Goal: Task Accomplishment & Management: Manage account settings

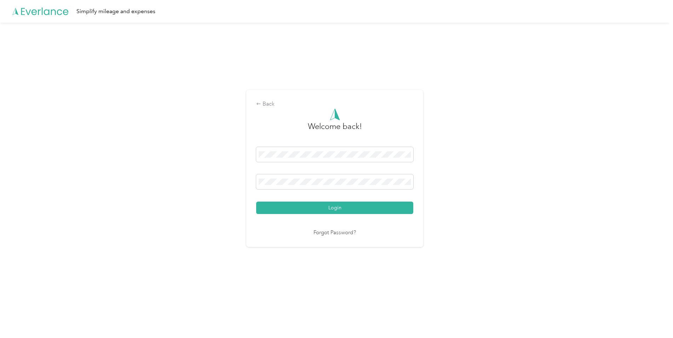
click at [320, 206] on button "Login" at bounding box center [334, 207] width 157 height 12
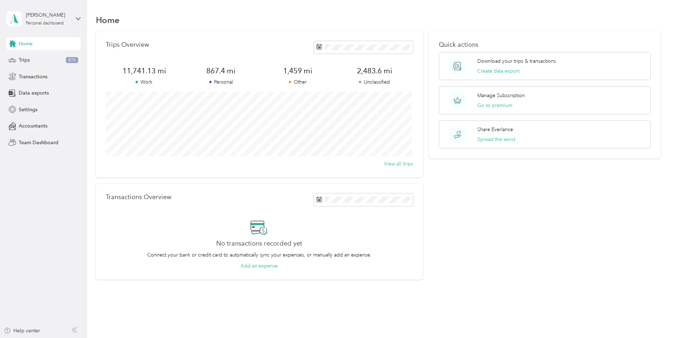
click at [46, 60] on div "Trips 876" at bounding box center [43, 60] width 74 height 13
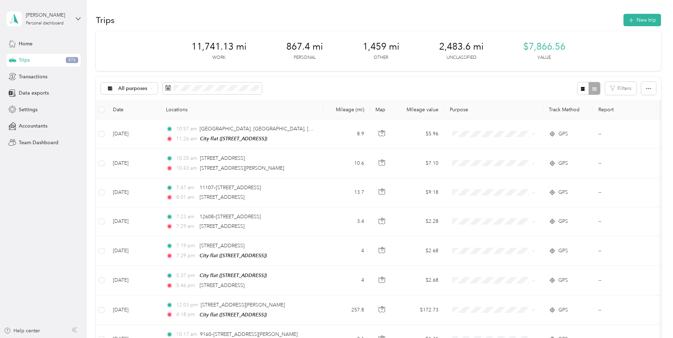
click at [166, 90] on icon at bounding box center [168, 87] width 5 height 5
click at [169, 88] on rect at bounding box center [169, 87] width 1 height 1
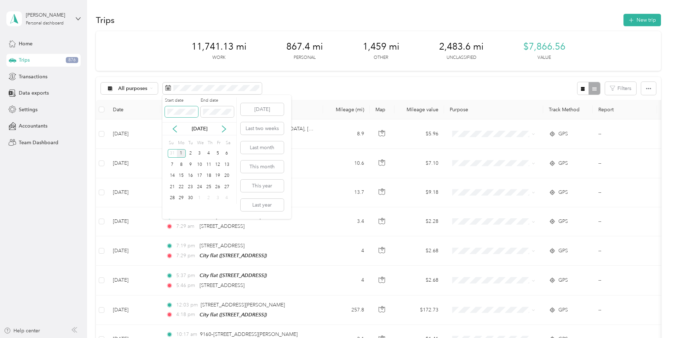
click at [163, 111] on div "Start date End date" at bounding box center [200, 109] width 74 height 25
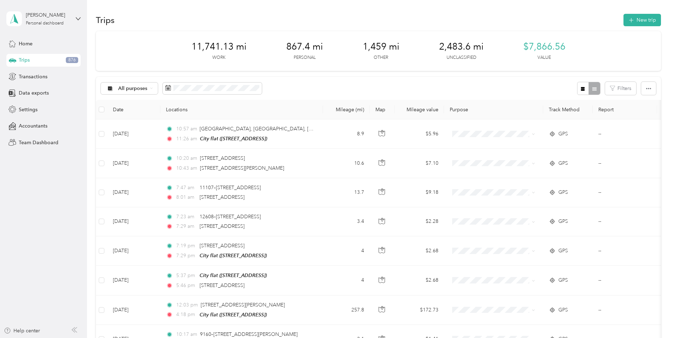
click at [288, 92] on body "[PERSON_NAME] Personal dashboard Home Trips 876 Transactions Data exports Setti…" at bounding box center [335, 169] width 670 height 338
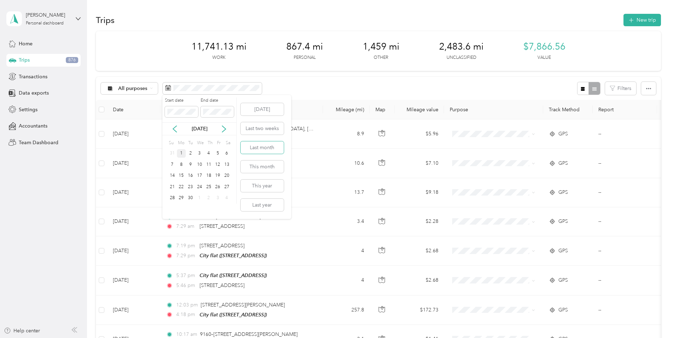
click at [267, 145] on button "Last month" at bounding box center [262, 147] width 43 height 12
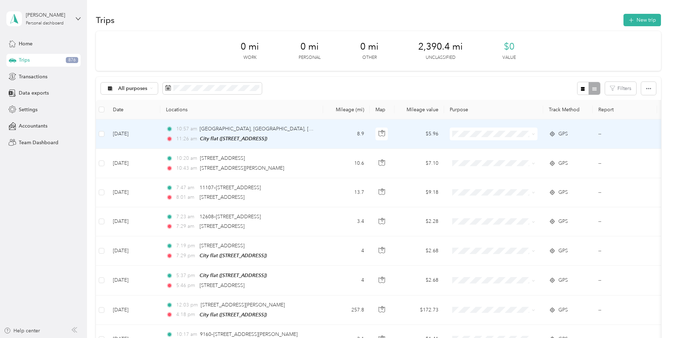
click at [532, 136] on span at bounding box center [533, 134] width 3 height 6
click at [533, 133] on icon at bounding box center [533, 133] width 3 height 3
click at [516, 210] on li "Gardening Services" at bounding box center [504, 205] width 109 height 12
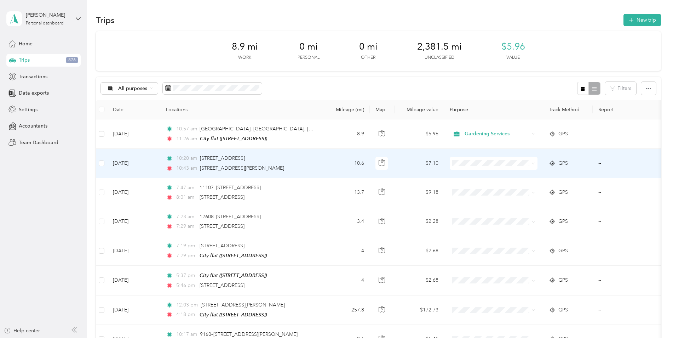
click at [533, 164] on icon at bounding box center [533, 163] width 3 height 3
click at [512, 238] on span "Gardening Services" at bounding box center [510, 234] width 87 height 7
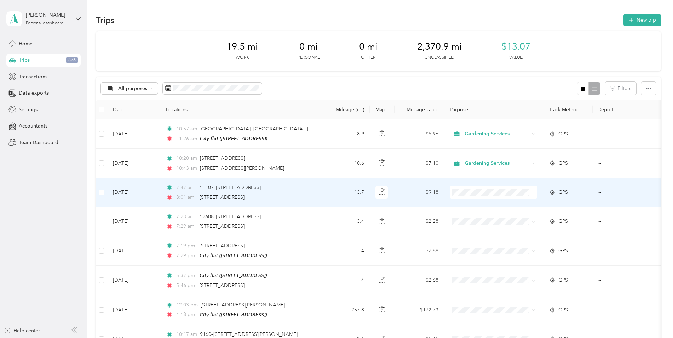
click at [534, 192] on icon at bounding box center [533, 192] width 3 height 3
click at [514, 266] on span "Gardening Services" at bounding box center [510, 266] width 87 height 7
click at [532, 192] on icon at bounding box center [533, 192] width 3 height 3
click at [514, 268] on li "Gardening Services" at bounding box center [504, 267] width 109 height 12
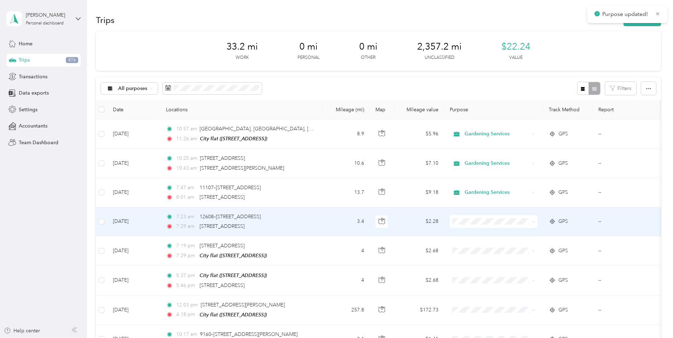
click at [532, 222] on icon at bounding box center [533, 221] width 3 height 3
click at [509, 294] on span "Gardening Services" at bounding box center [510, 294] width 87 height 7
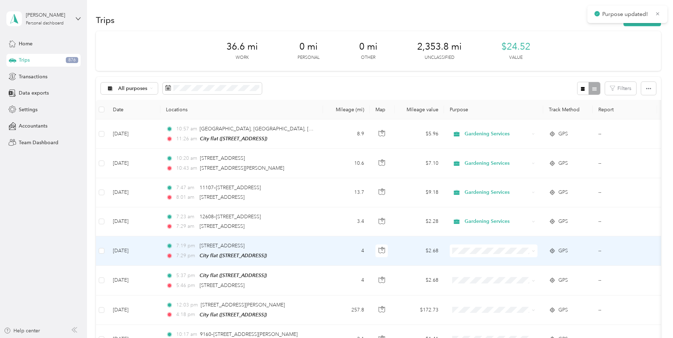
click at [532, 250] on icon at bounding box center [533, 250] width 3 height 3
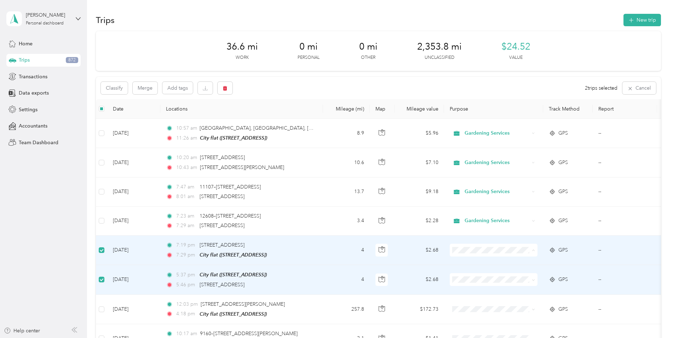
click at [498, 212] on li "Gardening Services" at bounding box center [504, 211] width 109 height 12
click at [109, 87] on button "Classify" at bounding box center [114, 88] width 27 height 12
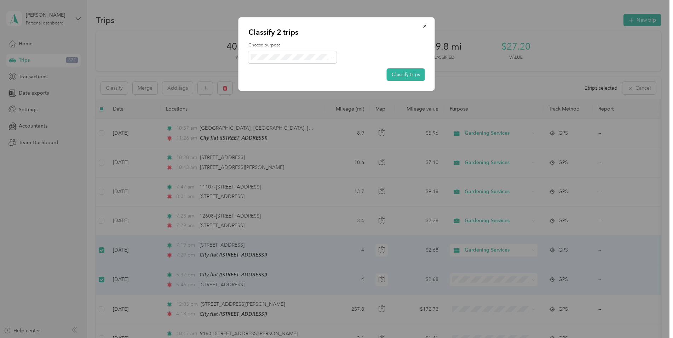
click at [332, 57] on icon at bounding box center [332, 57] width 3 height 3
click at [297, 132] on span "Gardening Services" at bounding box center [309, 132] width 87 height 7
click at [393, 75] on button "Classify trips" at bounding box center [406, 74] width 38 height 12
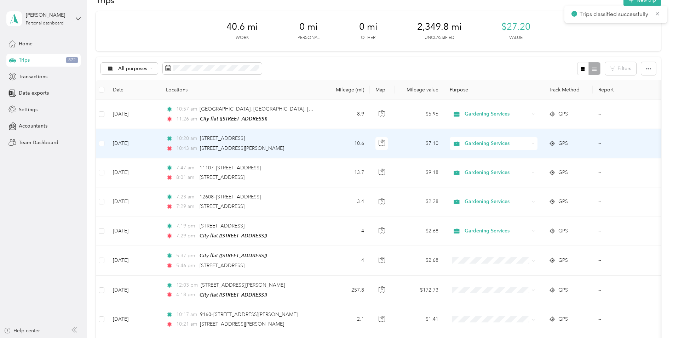
scroll to position [35, 0]
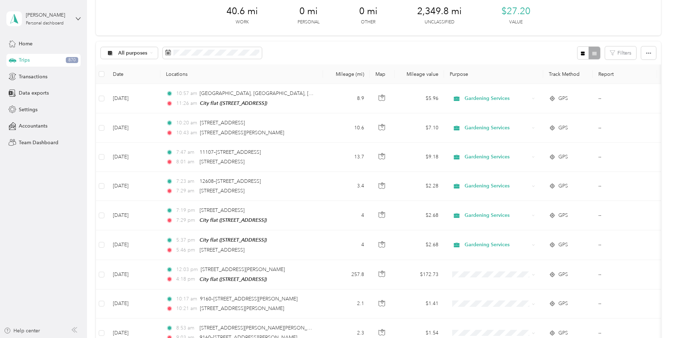
click at [150, 53] on icon at bounding box center [151, 52] width 3 height 3
click at [146, 78] on span "Unclassified" at bounding box center [161, 77] width 87 height 7
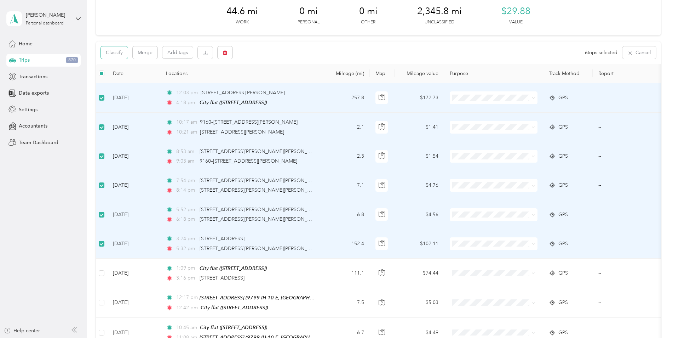
click at [113, 55] on button "Classify" at bounding box center [114, 52] width 27 height 12
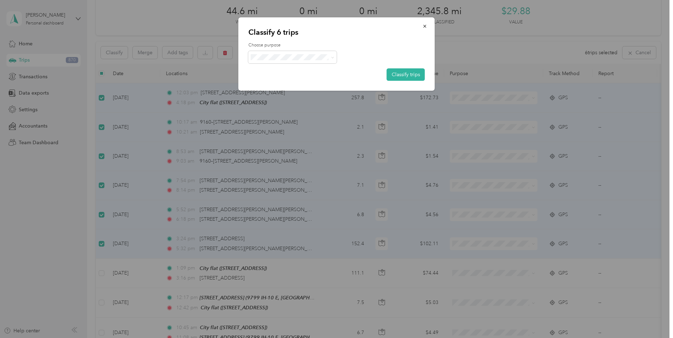
click at [332, 58] on icon at bounding box center [332, 57] width 3 height 3
click at [309, 106] on span "[PERSON_NAME]'s Garden Boutique" at bounding box center [309, 107] width 87 height 7
click at [399, 74] on button "Classify trips" at bounding box center [406, 74] width 38 height 12
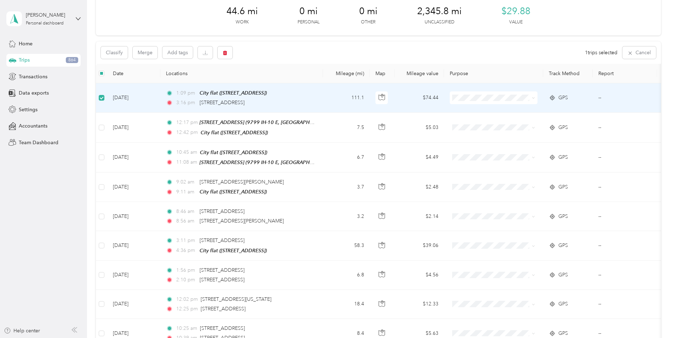
click at [534, 97] on icon at bounding box center [533, 97] width 3 height 3
click at [511, 146] on span "[PERSON_NAME]'s Garden Boutique" at bounding box center [510, 147] width 87 height 7
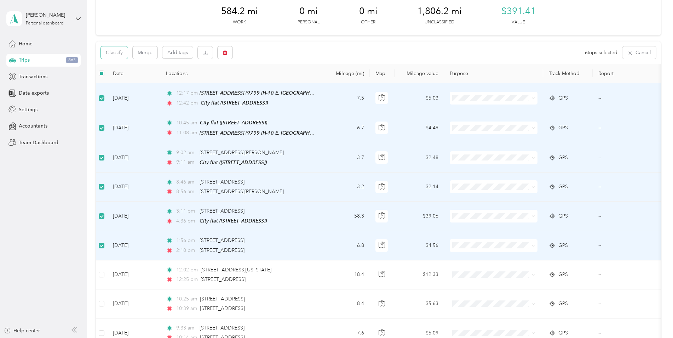
click at [115, 52] on button "Classify" at bounding box center [114, 52] width 27 height 12
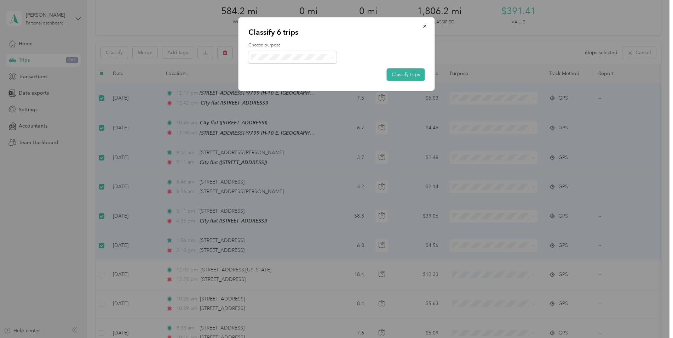
click at [333, 58] on icon at bounding box center [332, 57] width 2 height 1
click at [316, 131] on span "Gardening Services" at bounding box center [314, 132] width 96 height 7
click at [405, 74] on button "Classify trips" at bounding box center [406, 74] width 38 height 12
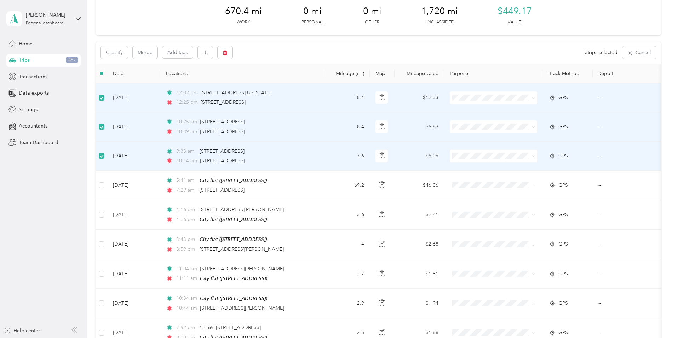
click at [107, 181] on td at bounding box center [101, 185] width 11 height 29
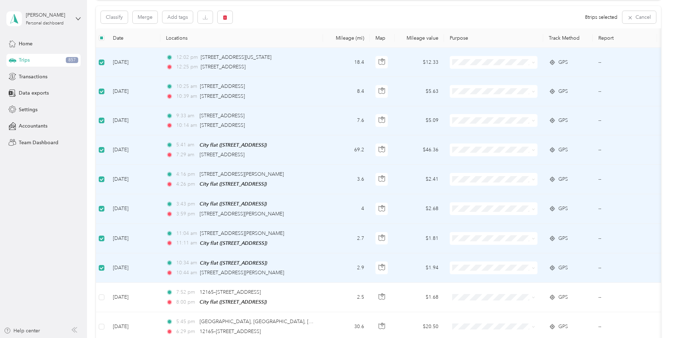
scroll to position [35, 0]
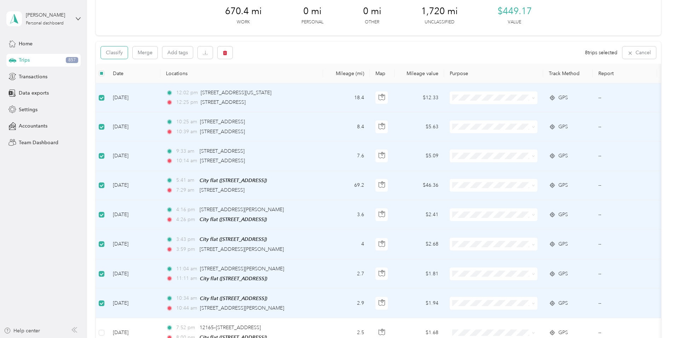
click at [123, 52] on button "Classify" at bounding box center [114, 52] width 27 height 12
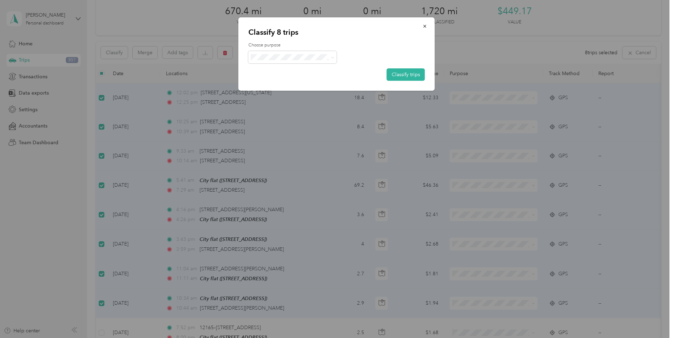
click at [394, 72] on button "Classify trips" at bounding box center [406, 74] width 38 height 12
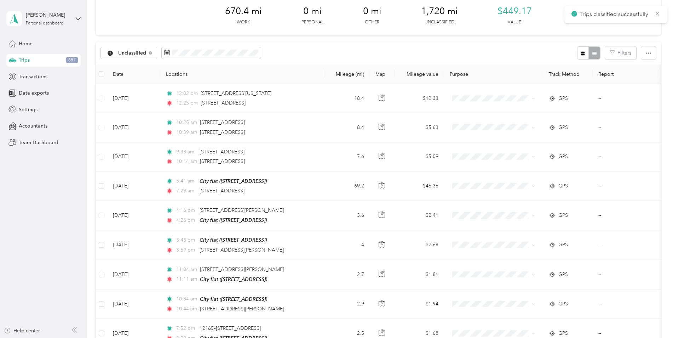
click at [143, 53] on span "Unclassified" at bounding box center [132, 53] width 28 height 5
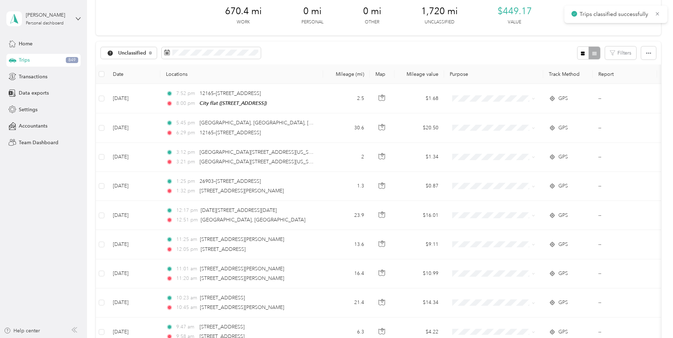
click at [137, 68] on li "All purposes" at bounding box center [155, 65] width 109 height 12
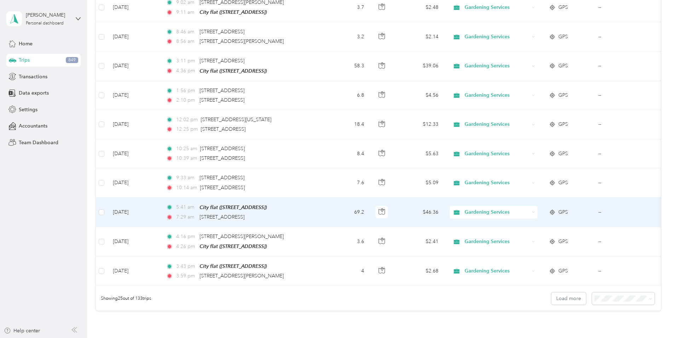
scroll to position [602, 0]
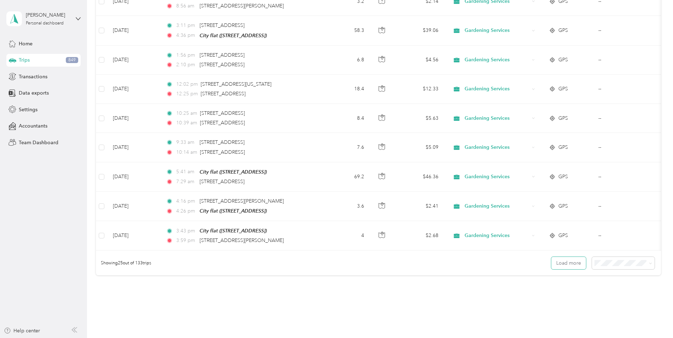
click at [562, 262] on button "Load more" at bounding box center [569, 263] width 35 height 12
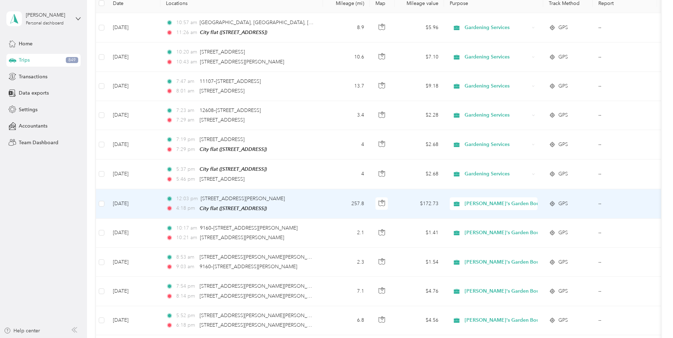
scroll to position [0, 0]
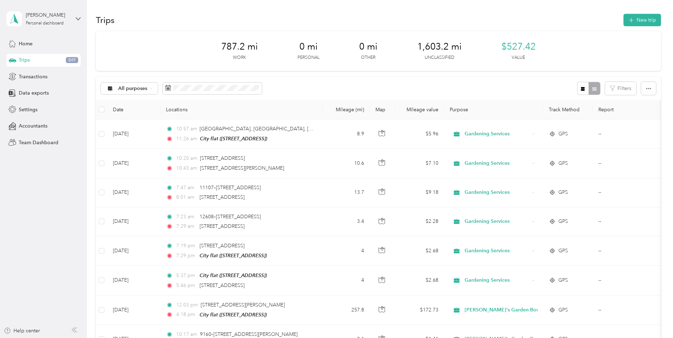
click at [138, 88] on span "All purposes" at bounding box center [132, 88] width 29 height 5
click at [133, 114] on span "Unclassified" at bounding box center [161, 113] width 87 height 7
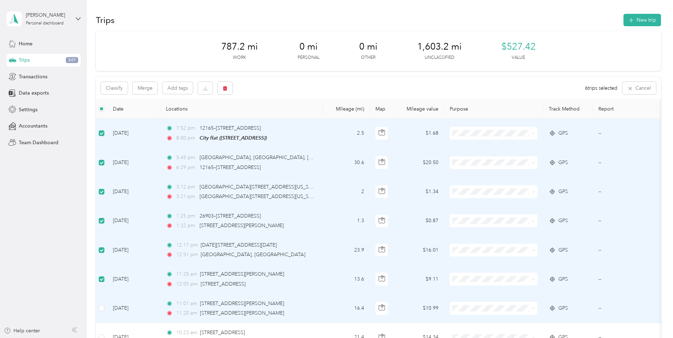
click at [100, 311] on label at bounding box center [102, 308] width 6 height 8
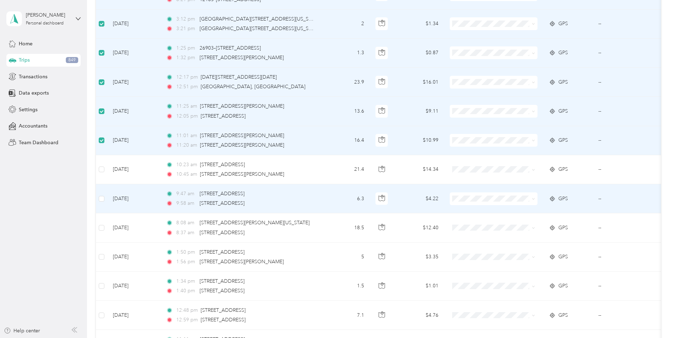
scroll to position [177, 0]
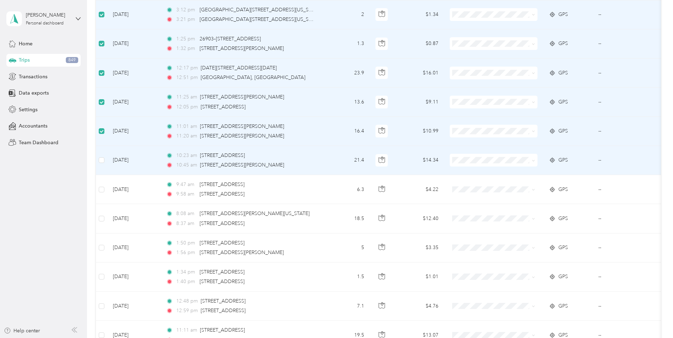
click at [111, 169] on tr "[DATE] 10:23 am [STREET_ADDRESS] 10:45 am [STREET_ADDRESS][PERSON_NAME] 21.4 $1…" at bounding box center [389, 160] width 586 height 29
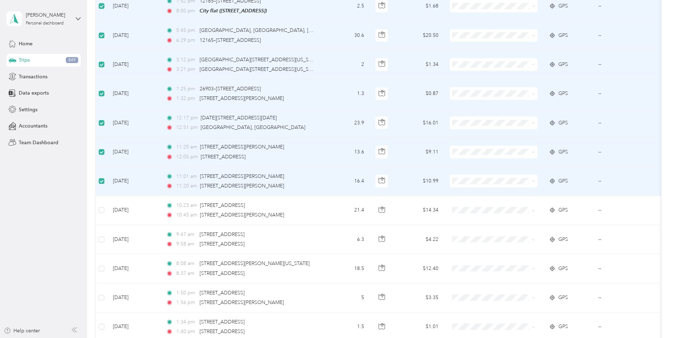
scroll to position [0, 0]
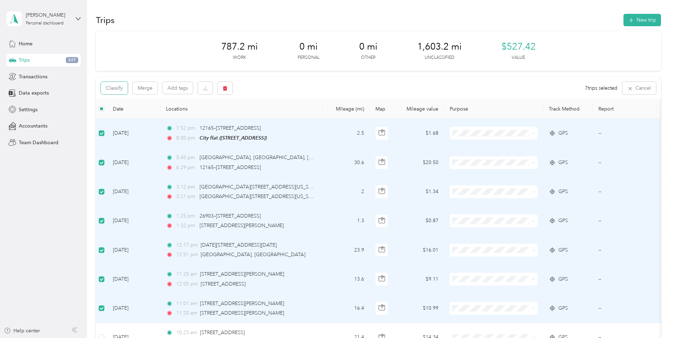
click at [114, 91] on button "Classify" at bounding box center [114, 88] width 27 height 12
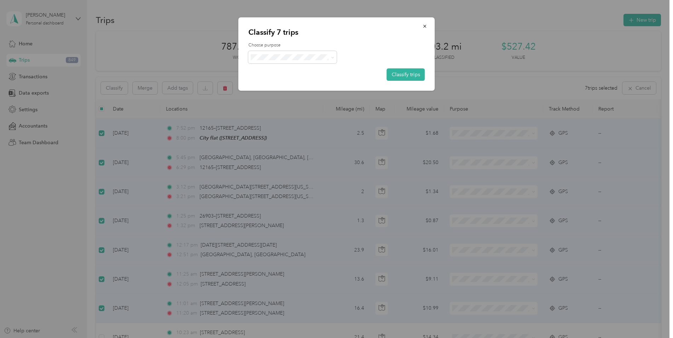
click at [333, 57] on icon at bounding box center [332, 57] width 3 height 3
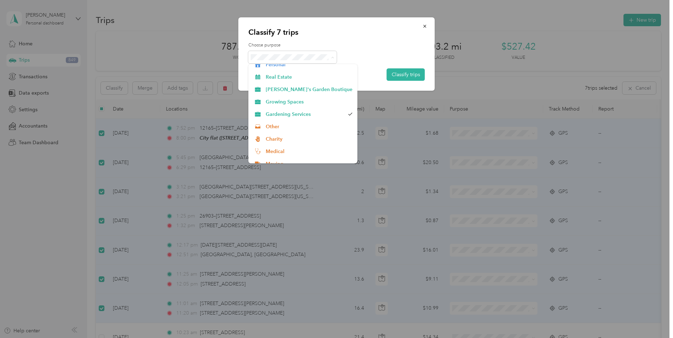
scroll to position [37, 0]
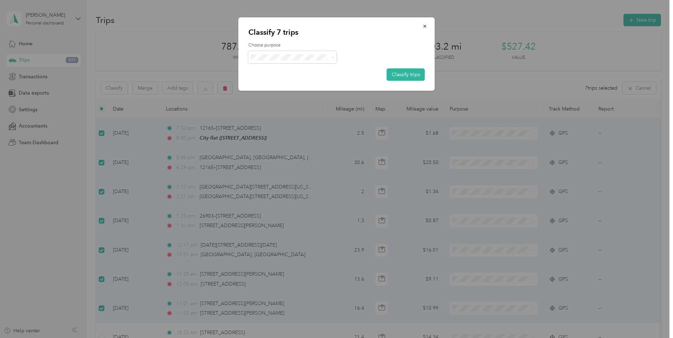
click at [312, 156] on span "Commute" at bounding box center [309, 156] width 87 height 7
click at [417, 74] on button "Classify trips" at bounding box center [406, 74] width 38 height 12
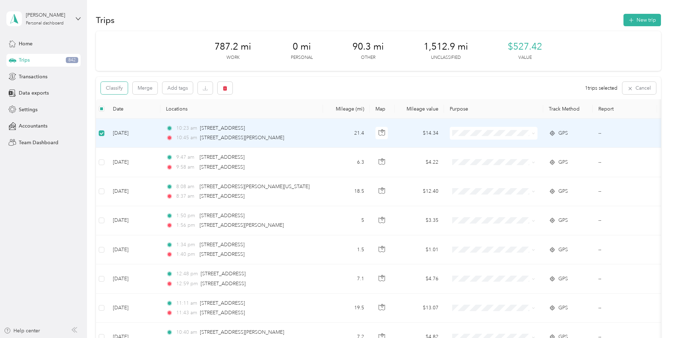
click at [106, 90] on button "Classify" at bounding box center [114, 88] width 27 height 12
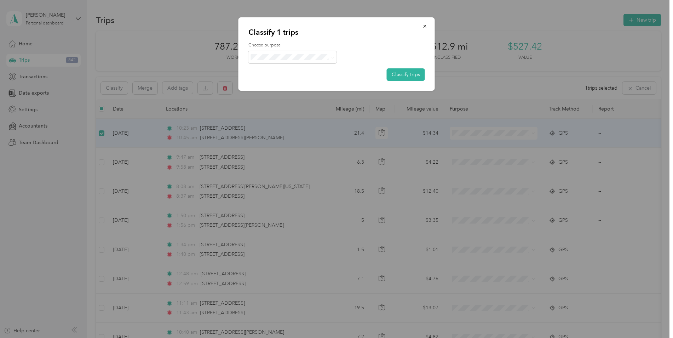
click at [333, 58] on icon at bounding box center [332, 57] width 3 height 3
click at [307, 81] on span "Personal" at bounding box center [309, 82] width 87 height 7
click at [397, 78] on button "Classify trips" at bounding box center [406, 74] width 38 height 12
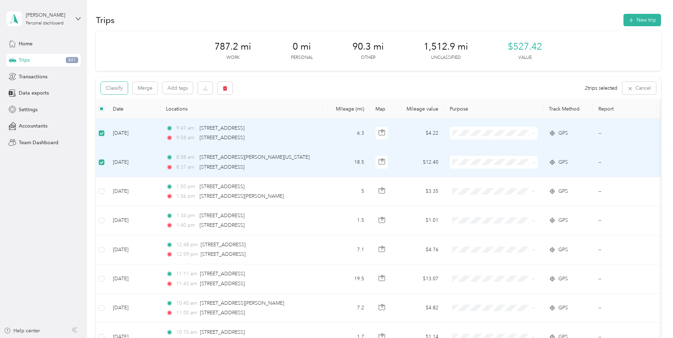
click at [114, 87] on button "Classify" at bounding box center [114, 88] width 27 height 12
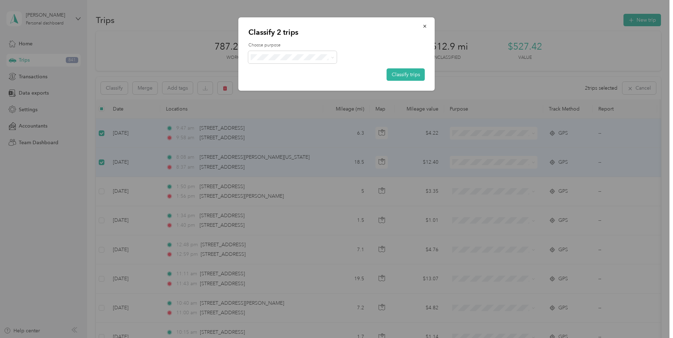
click at [332, 58] on icon at bounding box center [332, 57] width 3 height 3
click at [301, 119] on span "Growing Spaces" at bounding box center [309, 118] width 87 height 7
click at [394, 75] on button "Classify trips" at bounding box center [406, 74] width 38 height 12
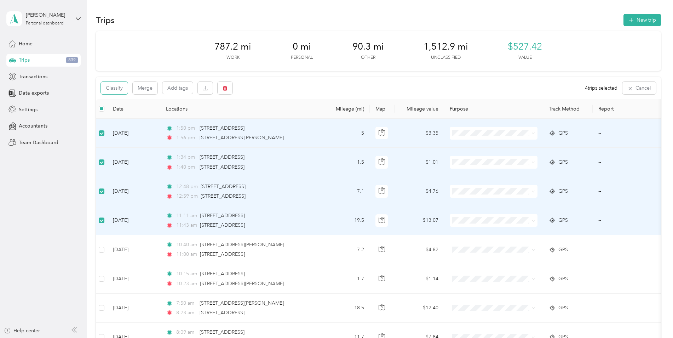
click at [106, 84] on button "Classify" at bounding box center [114, 88] width 27 height 12
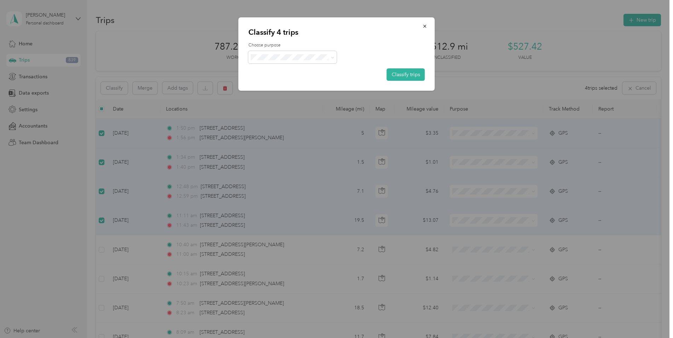
click at [335, 58] on span at bounding box center [293, 57] width 89 height 12
click at [333, 57] on icon at bounding box center [332, 57] width 3 height 3
click at [300, 107] on span "[PERSON_NAME]'s Garden Boutique" at bounding box center [309, 107] width 87 height 7
click at [410, 68] on div "Choose purpose Classify trips" at bounding box center [337, 61] width 177 height 39
click at [405, 72] on button "Classify trips" at bounding box center [406, 74] width 38 height 12
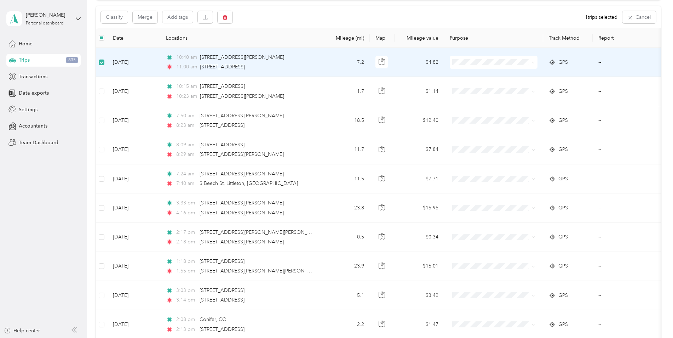
scroll to position [70, 0]
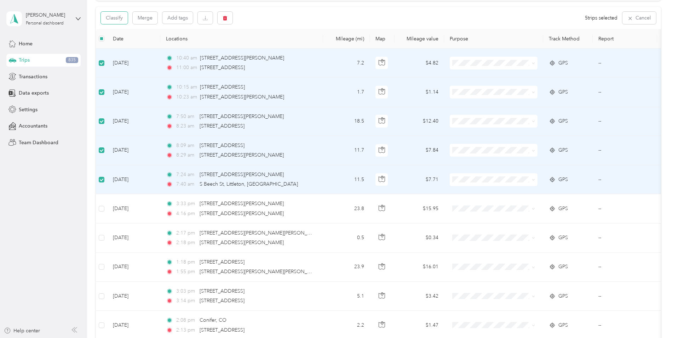
click at [106, 17] on button "Classify" at bounding box center [114, 18] width 27 height 12
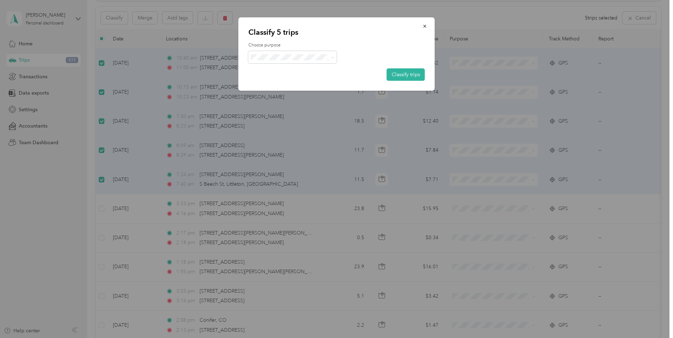
click at [333, 56] on icon at bounding box center [332, 57] width 3 height 3
drag, startPoint x: 312, startPoint y: 119, endPoint x: 412, endPoint y: 15, distance: 144.0
click at [425, 26] on icon "button" at bounding box center [424, 26] width 3 height 3
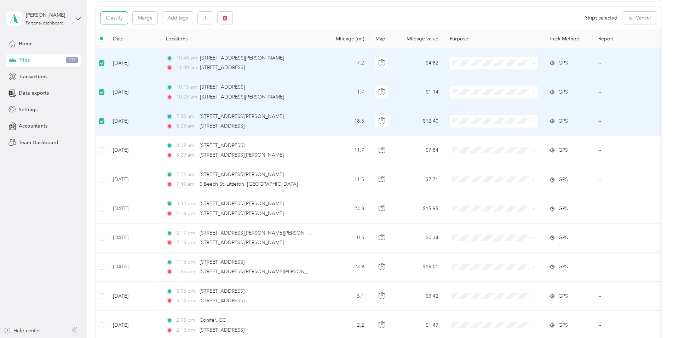
click at [109, 20] on button "Classify" at bounding box center [114, 18] width 27 height 12
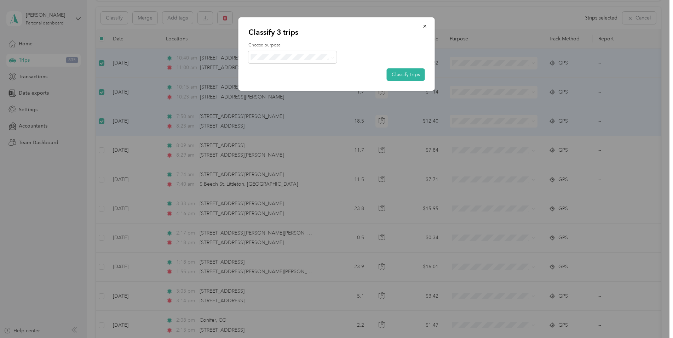
click at [332, 57] on icon at bounding box center [332, 57] width 3 height 3
click at [308, 121] on li "Growing Spaces" at bounding box center [308, 117] width 118 height 12
click at [408, 73] on button "Classify trips" at bounding box center [406, 74] width 38 height 12
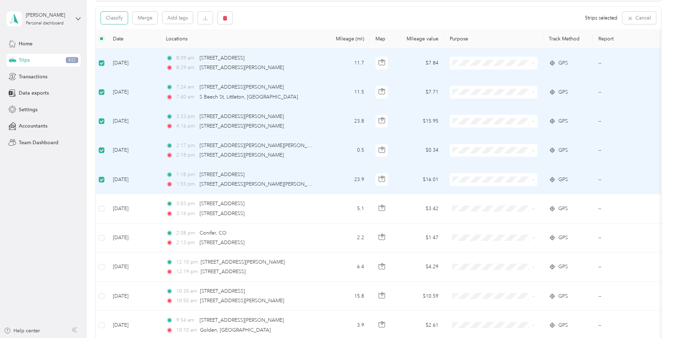
click at [115, 20] on button "Classify" at bounding box center [114, 18] width 27 height 12
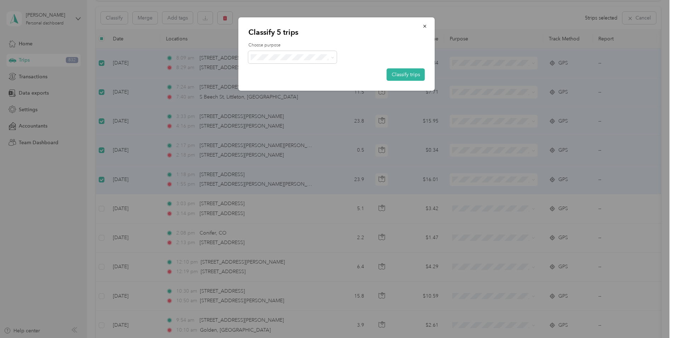
click at [334, 59] on icon at bounding box center [332, 57] width 3 height 3
click at [313, 86] on ol "Work Personal Real Estate [PERSON_NAME]'s Garden Boutique Growing Spaces Garden…" at bounding box center [303, 113] width 109 height 99
click at [406, 76] on button "Classify trips" at bounding box center [406, 74] width 38 height 12
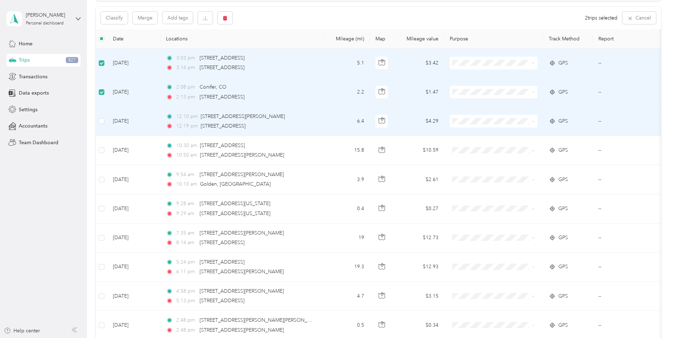
click at [98, 121] on td at bounding box center [101, 121] width 11 height 29
click at [124, 18] on button "Classify" at bounding box center [114, 18] width 27 height 12
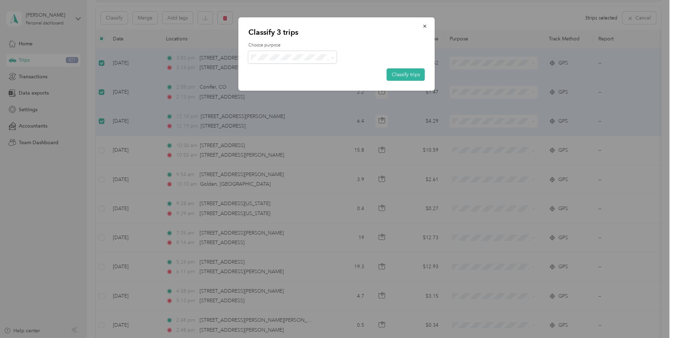
click at [332, 58] on icon at bounding box center [332, 57] width 3 height 3
click at [300, 109] on li "[PERSON_NAME]'s Garden Boutique" at bounding box center [303, 107] width 109 height 12
click at [394, 73] on button "Classify trips" at bounding box center [406, 74] width 38 height 12
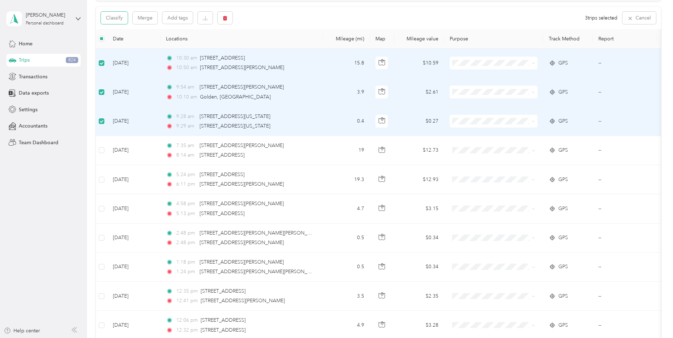
click at [114, 17] on button "Classify" at bounding box center [114, 18] width 27 height 12
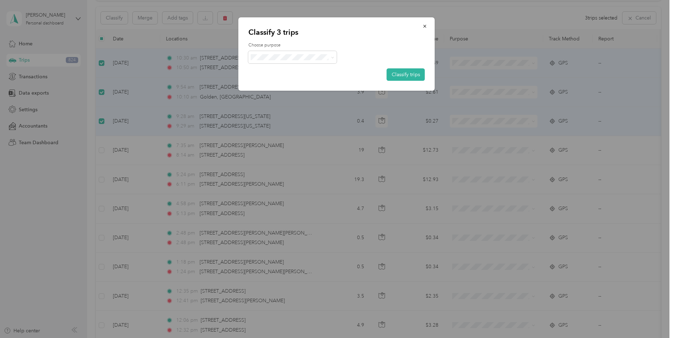
click at [335, 57] on span at bounding box center [293, 57] width 89 height 12
click at [332, 58] on icon at bounding box center [332, 57] width 3 height 3
click at [301, 132] on span "Gardening Services" at bounding box center [314, 130] width 96 height 7
click at [394, 73] on button "Classify trips" at bounding box center [406, 74] width 38 height 12
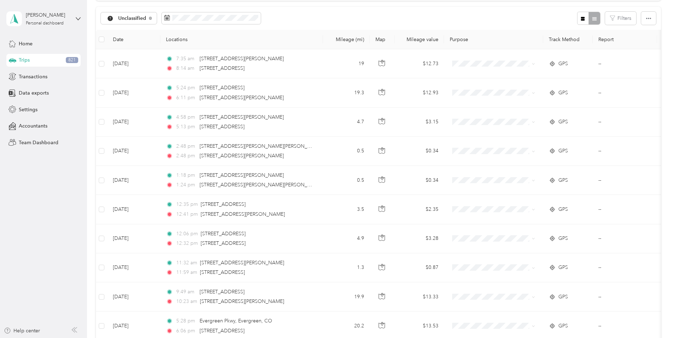
click at [140, 19] on span "Unclassified" at bounding box center [132, 18] width 28 height 5
click at [124, 34] on ol "All purposes Unclassified Work Personal Real Estate [PERSON_NAME]'s Garden Bout…" at bounding box center [155, 70] width 109 height 99
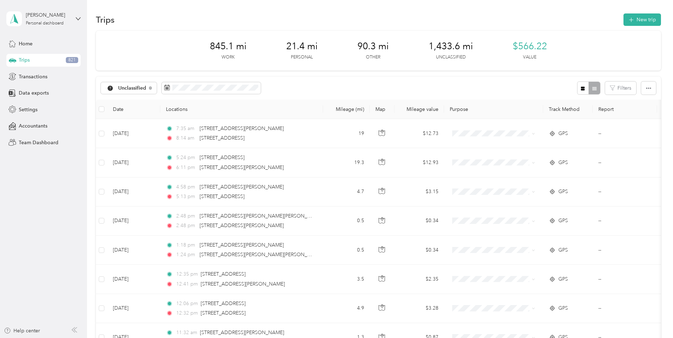
scroll to position [0, 0]
click at [136, 86] on span "Unclassified" at bounding box center [132, 88] width 28 height 5
click at [131, 102] on li "All purposes" at bounding box center [155, 101] width 109 height 12
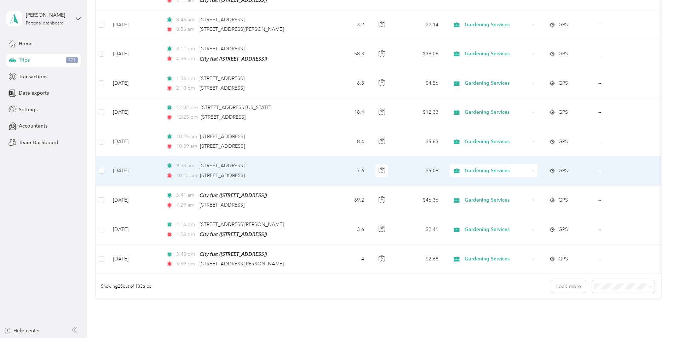
scroll to position [638, 0]
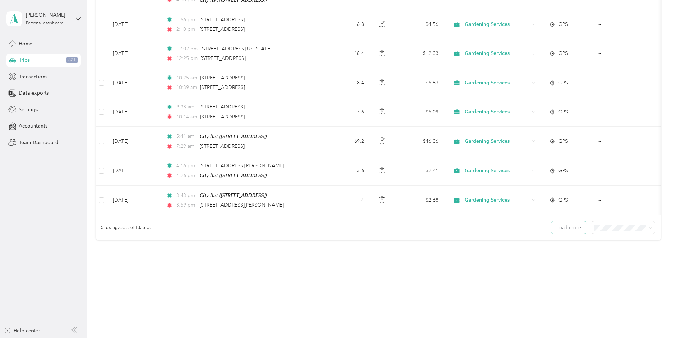
click at [571, 230] on button "Load more" at bounding box center [569, 227] width 35 height 12
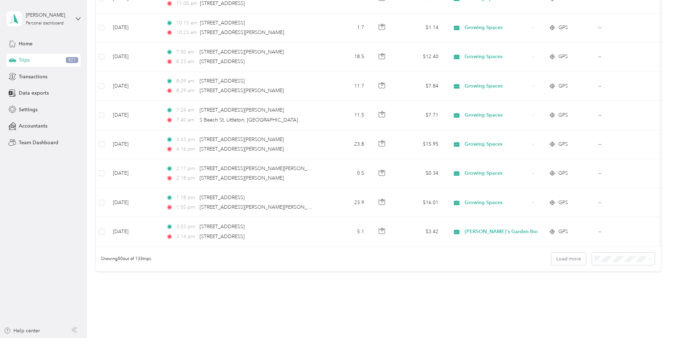
scroll to position [1346, 0]
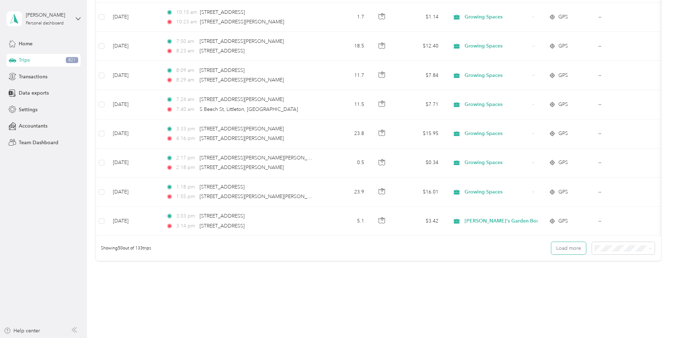
click at [560, 246] on button "Load more" at bounding box center [569, 248] width 35 height 12
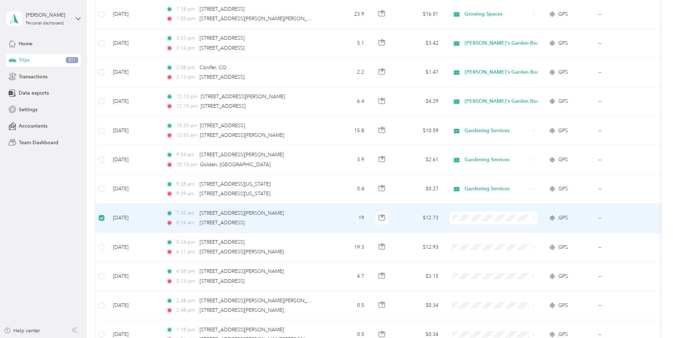
scroll to position [1522, 0]
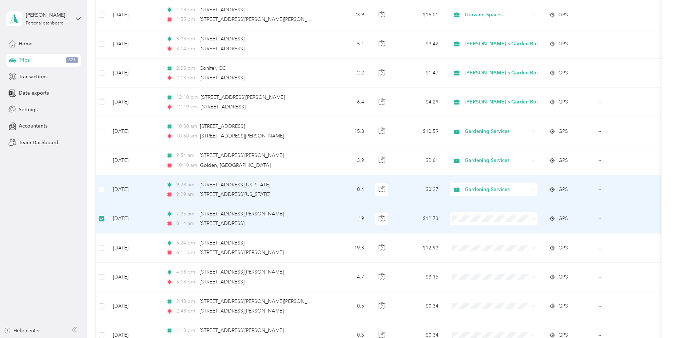
click at [534, 188] on icon at bounding box center [533, 189] width 3 height 3
click at [514, 247] on span "Growing Spaces" at bounding box center [510, 243] width 87 height 7
click at [533, 188] on icon at bounding box center [533, 189] width 3 height 3
click at [484, 245] on span "Growing Spaces" at bounding box center [510, 244] width 87 height 7
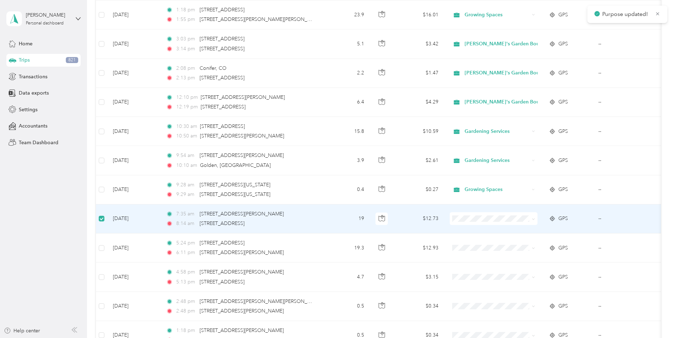
click at [534, 217] on icon at bounding box center [533, 218] width 3 height 3
click at [498, 274] on span "Growing Spaces" at bounding box center [510, 273] width 87 height 7
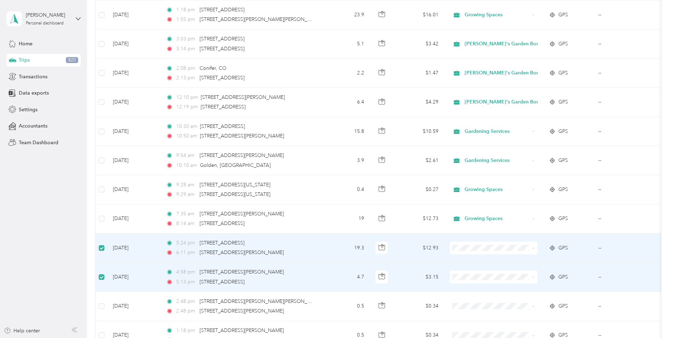
drag, startPoint x: 101, startPoint y: 274, endPoint x: 334, endPoint y: 241, distance: 234.8
click at [334, 241] on td "19.3" at bounding box center [346, 247] width 47 height 29
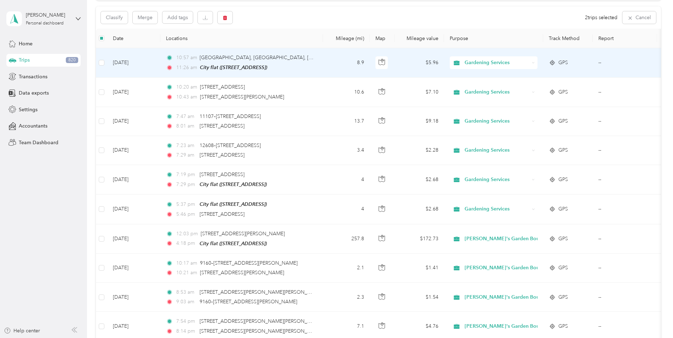
scroll to position [0, 0]
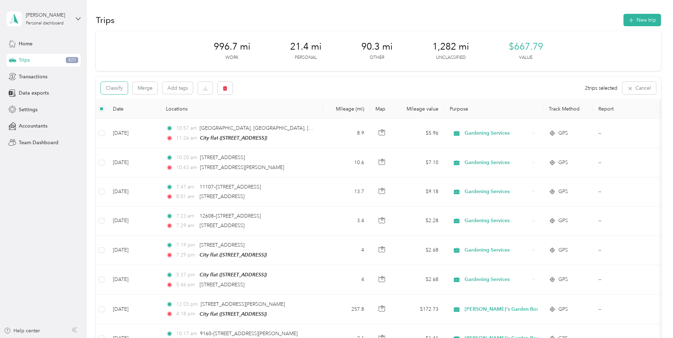
click at [120, 91] on button "Classify" at bounding box center [114, 88] width 27 height 12
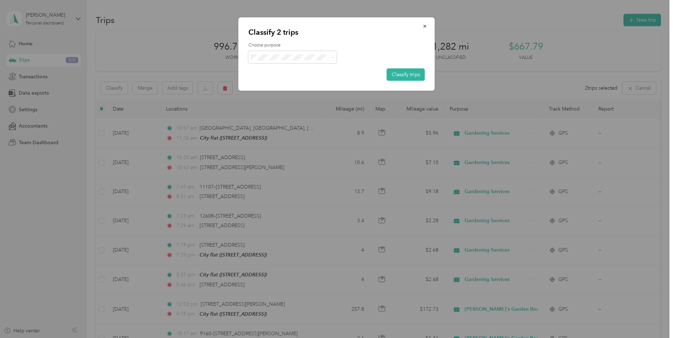
click at [331, 59] on span at bounding box center [332, 57] width 3 height 6
click at [333, 58] on icon at bounding box center [332, 57] width 2 height 1
click at [292, 87] on ol "Work Personal Real Estate [PERSON_NAME]'s Garden Boutique Growing Spaces Garden…" at bounding box center [303, 113] width 109 height 99
click at [418, 75] on button "Classify trips" at bounding box center [406, 74] width 38 height 12
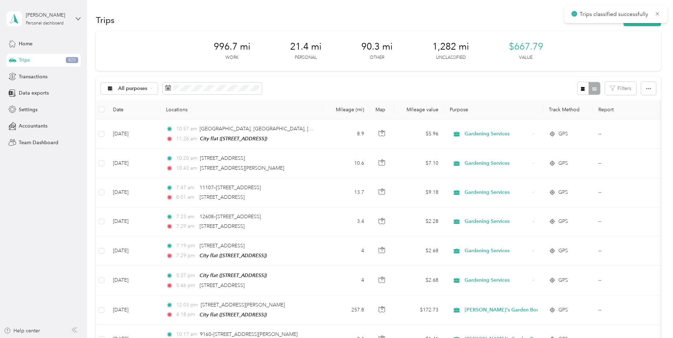
click at [122, 86] on span "All purposes" at bounding box center [132, 88] width 29 height 5
click at [159, 115] on span "Unclassified" at bounding box center [161, 113] width 87 height 7
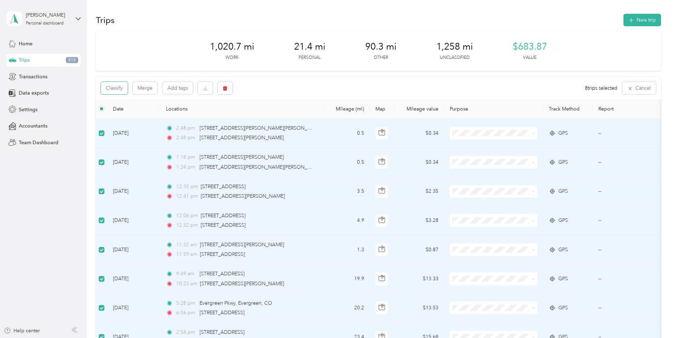
click at [114, 91] on button "Classify" at bounding box center [114, 88] width 27 height 12
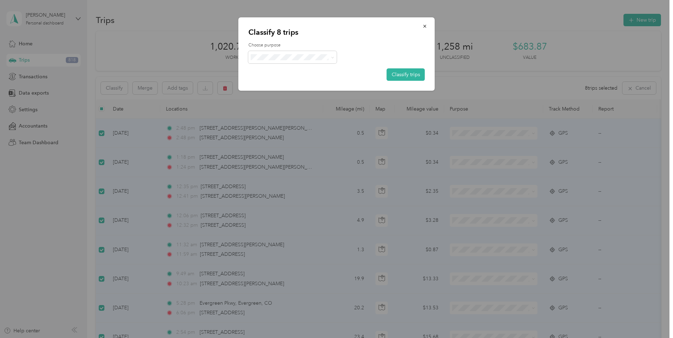
click at [333, 57] on icon at bounding box center [332, 57] width 3 height 3
click at [322, 110] on ol "Work Personal Real Estate [PERSON_NAME]'s Garden Boutique Growing Spaces Garden…" at bounding box center [303, 112] width 109 height 99
click at [392, 76] on button "Classify trips" at bounding box center [406, 74] width 38 height 12
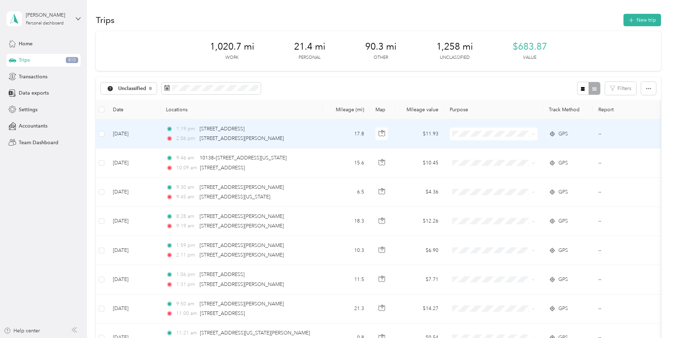
scroll to position [35, 0]
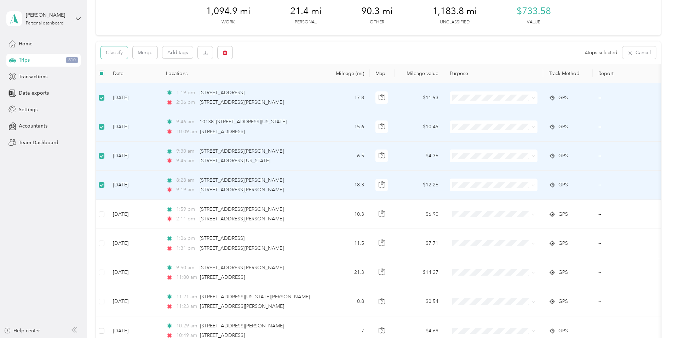
click at [117, 50] on button "Classify" at bounding box center [114, 52] width 27 height 12
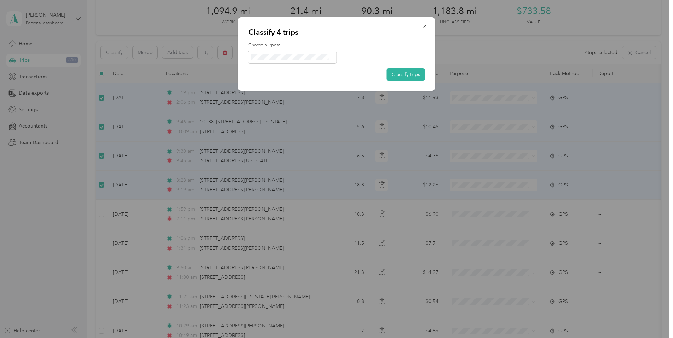
click at [332, 57] on icon at bounding box center [332, 57] width 3 height 3
click at [311, 121] on li "Growing Spaces" at bounding box center [303, 120] width 109 height 12
click at [409, 75] on button "Classify trips" at bounding box center [406, 74] width 38 height 12
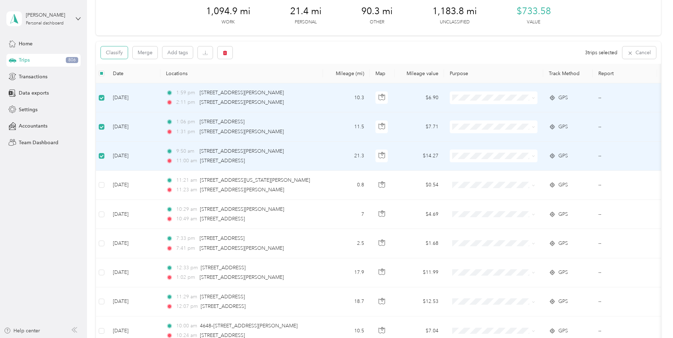
click at [117, 53] on button "Classify" at bounding box center [114, 52] width 27 height 12
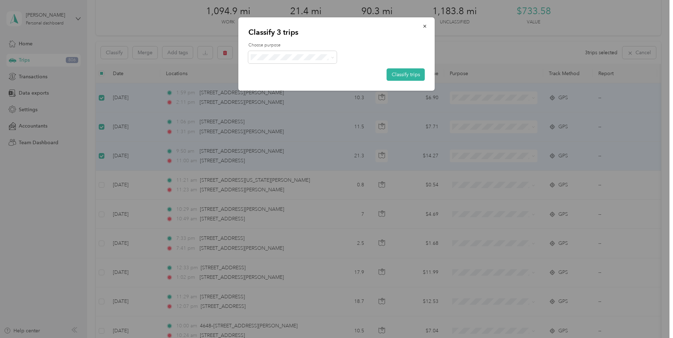
click at [331, 56] on icon at bounding box center [332, 57] width 3 height 3
click at [316, 104] on span "[PERSON_NAME]'s Garden Boutique" at bounding box center [309, 107] width 87 height 7
click at [397, 76] on button "Classify trips" at bounding box center [406, 74] width 38 height 12
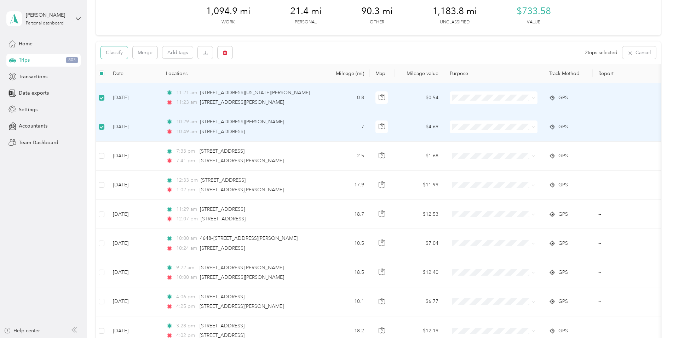
click at [112, 53] on button "Classify" at bounding box center [114, 52] width 27 height 12
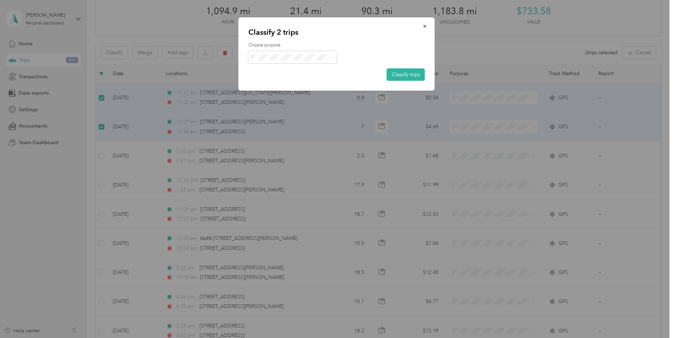
click at [332, 57] on icon at bounding box center [332, 57] width 3 height 3
click at [301, 84] on li "Personal" at bounding box center [308, 82] width 118 height 12
click at [395, 73] on button "Classify trips" at bounding box center [406, 74] width 38 height 12
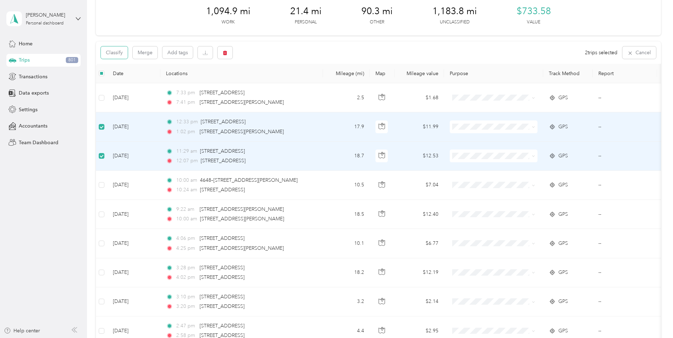
click at [119, 50] on button "Classify" at bounding box center [114, 52] width 27 height 12
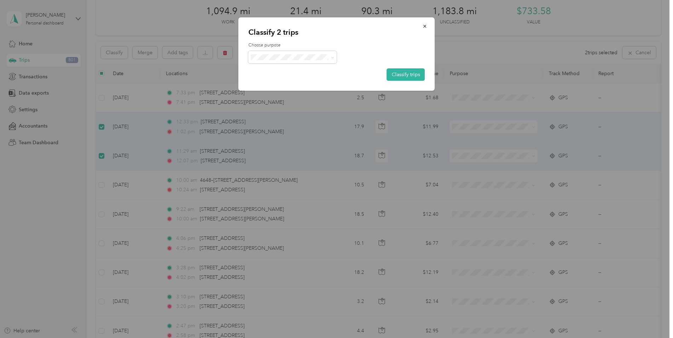
click at [332, 58] on icon at bounding box center [332, 57] width 2 height 1
click at [308, 119] on span "Growing Spaces" at bounding box center [309, 118] width 87 height 7
click at [414, 74] on button "Classify trips" at bounding box center [406, 74] width 38 height 12
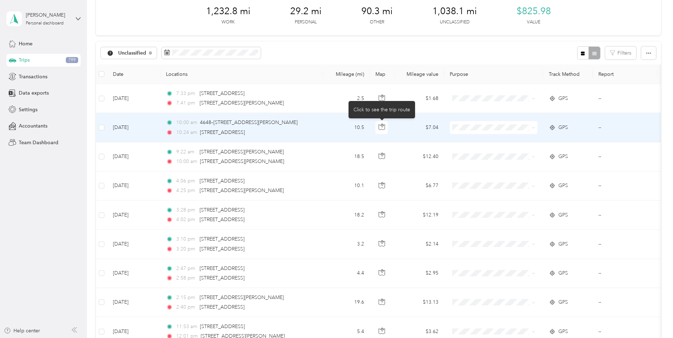
click at [384, 128] on icon "button" at bounding box center [382, 127] width 6 height 6
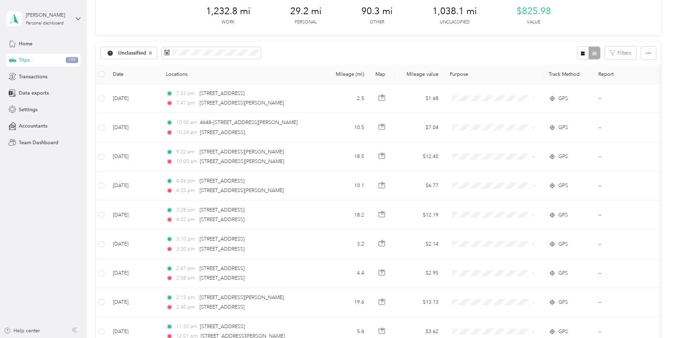
click at [500, 61] on div "Unclassified Filters" at bounding box center [378, 52] width 565 height 23
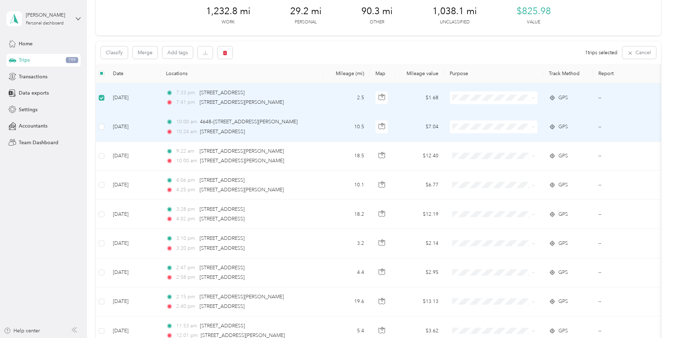
click at [100, 130] on label at bounding box center [102, 127] width 6 height 8
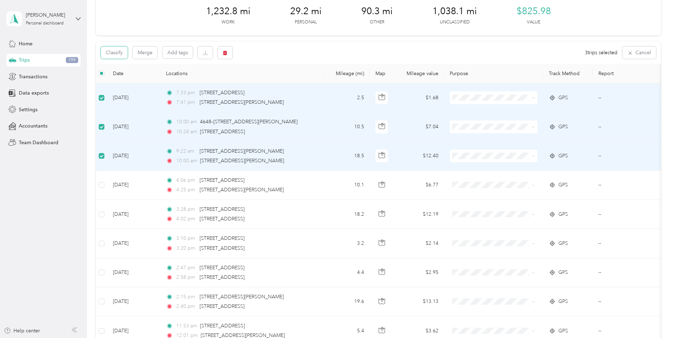
click at [113, 54] on button "Classify" at bounding box center [114, 52] width 27 height 12
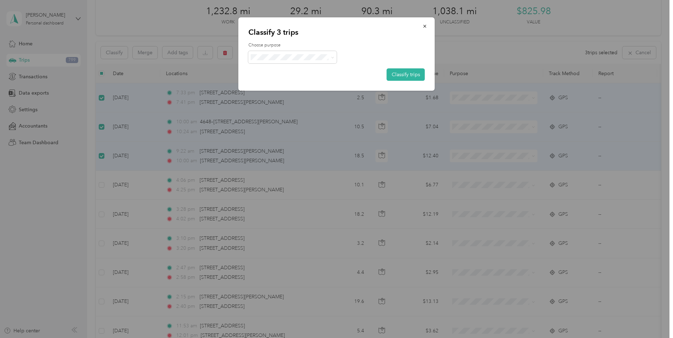
click at [334, 57] on icon at bounding box center [332, 57] width 3 height 3
click at [313, 131] on span "Gardening Services" at bounding box center [309, 132] width 87 height 7
click at [410, 75] on button "Classify trips" at bounding box center [406, 74] width 38 height 12
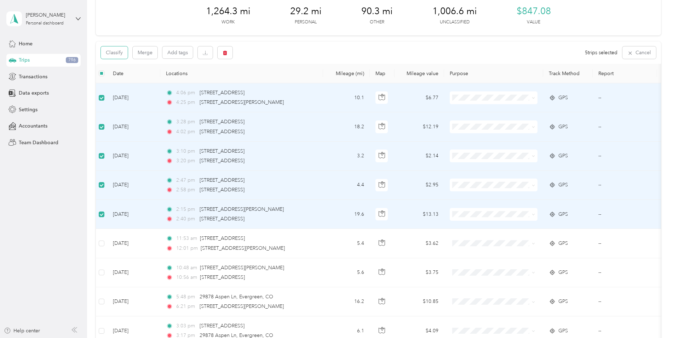
click at [119, 52] on button "Classify" at bounding box center [114, 52] width 27 height 12
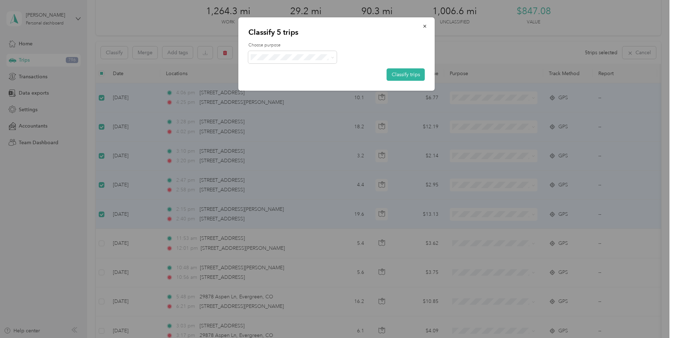
click at [334, 58] on icon at bounding box center [332, 57] width 3 height 3
click at [315, 119] on span "Growing Spaces" at bounding box center [309, 119] width 87 height 7
click at [394, 76] on button "Classify trips" at bounding box center [406, 74] width 38 height 12
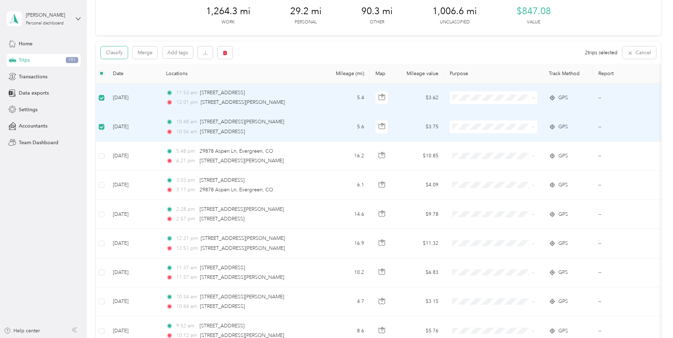
click at [114, 51] on button "Classify" at bounding box center [114, 52] width 27 height 12
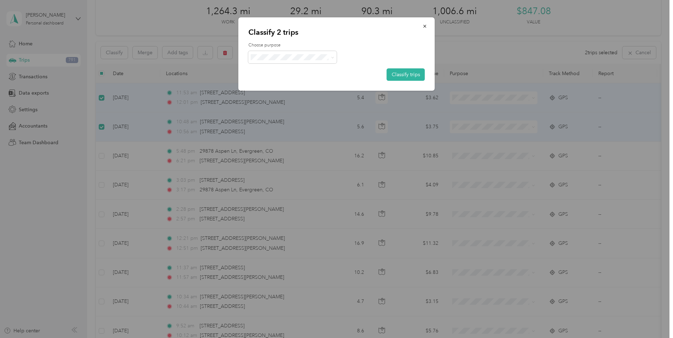
click at [331, 57] on span at bounding box center [332, 56] width 6 height 7
click at [332, 57] on icon at bounding box center [332, 57] width 2 height 1
click at [313, 108] on li "[PERSON_NAME]'s Garden Boutique" at bounding box center [303, 104] width 109 height 12
click at [389, 74] on button "Classify trips" at bounding box center [406, 74] width 38 height 12
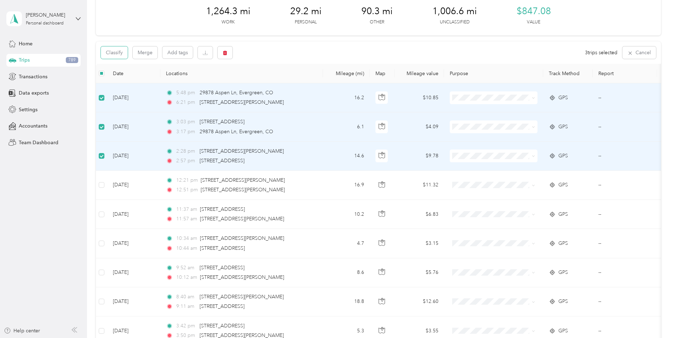
click at [120, 51] on button "Classify" at bounding box center [114, 52] width 27 height 12
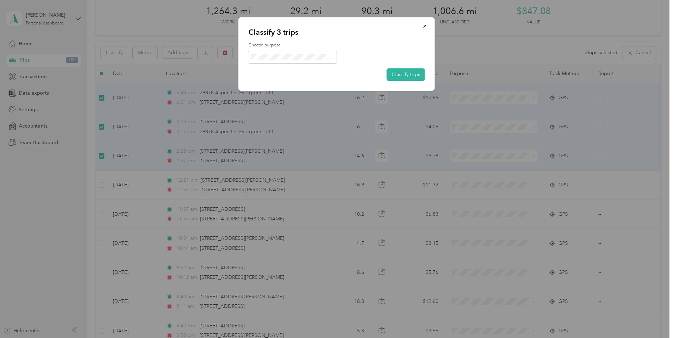
click at [333, 57] on icon at bounding box center [332, 57] width 3 height 3
click at [300, 80] on span "Personal" at bounding box center [314, 82] width 96 height 7
click at [416, 74] on button "Classify trips" at bounding box center [406, 74] width 38 height 12
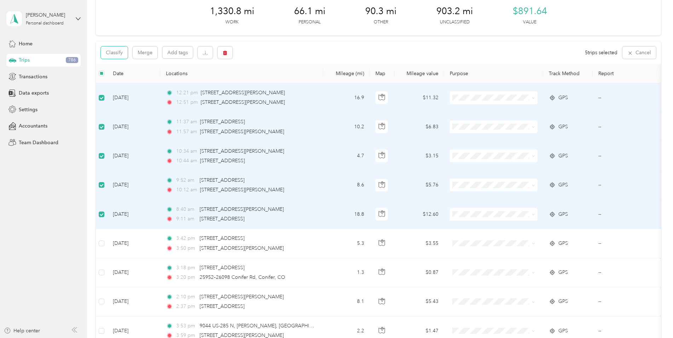
click at [118, 50] on button "Classify" at bounding box center [114, 52] width 27 height 12
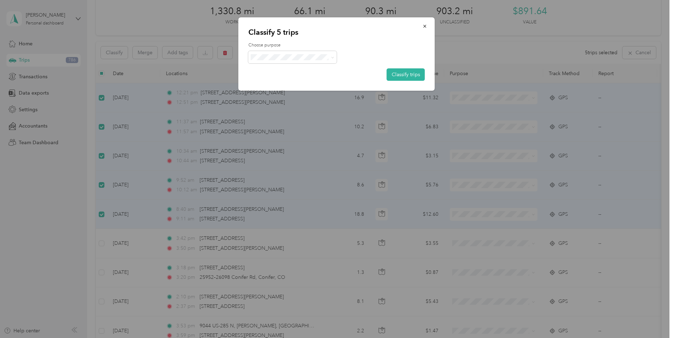
click at [335, 56] on span at bounding box center [293, 57] width 89 height 12
click at [334, 56] on icon at bounding box center [332, 57] width 3 height 3
click at [301, 120] on span "Growing Spaces" at bounding box center [309, 117] width 87 height 7
click at [398, 73] on button "Classify trips" at bounding box center [406, 74] width 38 height 12
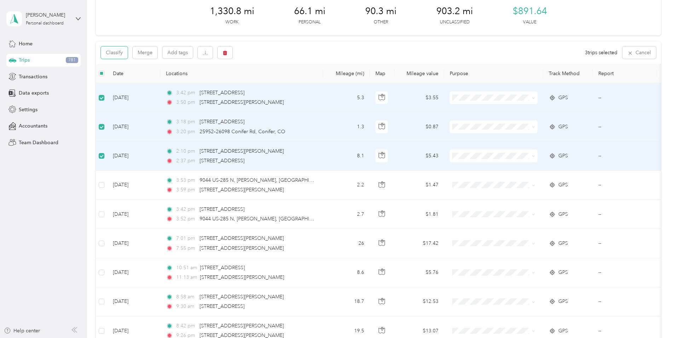
click at [109, 56] on button "Classify" at bounding box center [114, 52] width 27 height 12
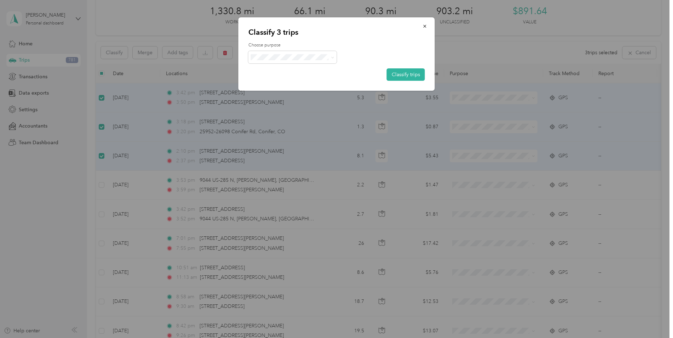
click at [333, 58] on icon at bounding box center [332, 57] width 3 height 3
click at [307, 108] on span "[PERSON_NAME]'s Garden Boutique" at bounding box center [309, 107] width 87 height 7
click at [412, 75] on button "Classify trips" at bounding box center [406, 74] width 38 height 12
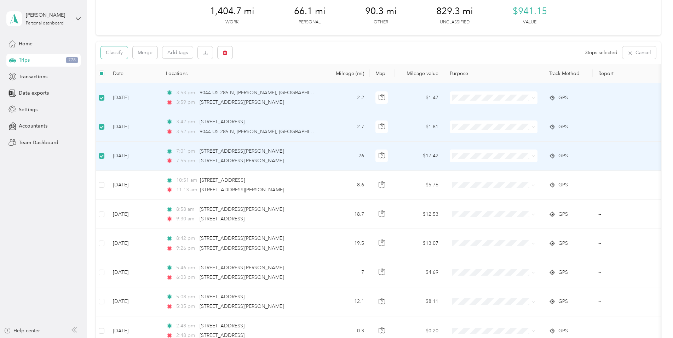
click at [111, 52] on button "Classify" at bounding box center [114, 52] width 27 height 12
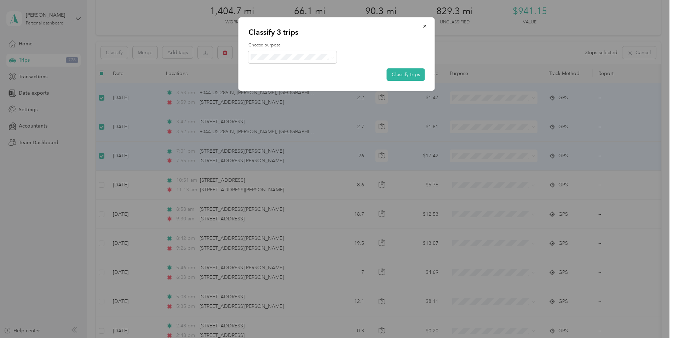
click at [399, 76] on button "Classify trips" at bounding box center [406, 74] width 38 height 12
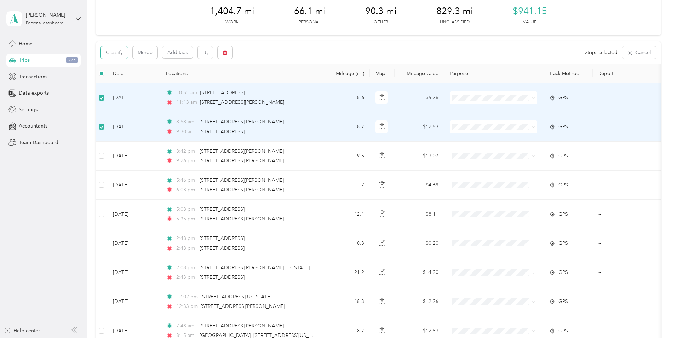
click at [119, 50] on button "Classify" at bounding box center [114, 52] width 27 height 12
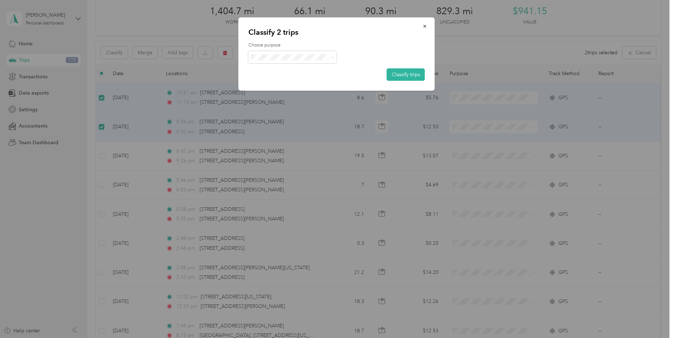
click at [332, 56] on icon at bounding box center [332, 57] width 3 height 3
click at [303, 119] on span "Growing Spaces" at bounding box center [314, 119] width 96 height 7
click at [395, 76] on button "Classify trips" at bounding box center [406, 74] width 38 height 12
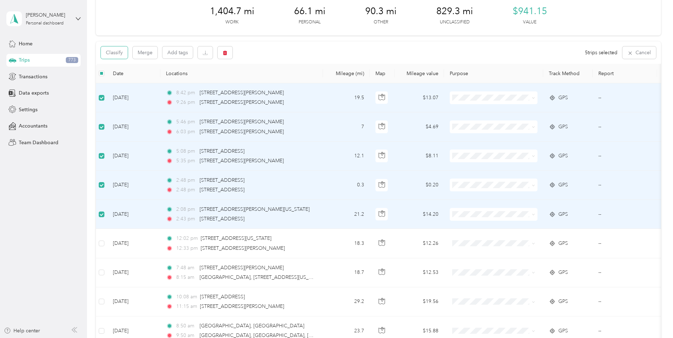
click at [113, 52] on button "Classify" at bounding box center [114, 52] width 27 height 12
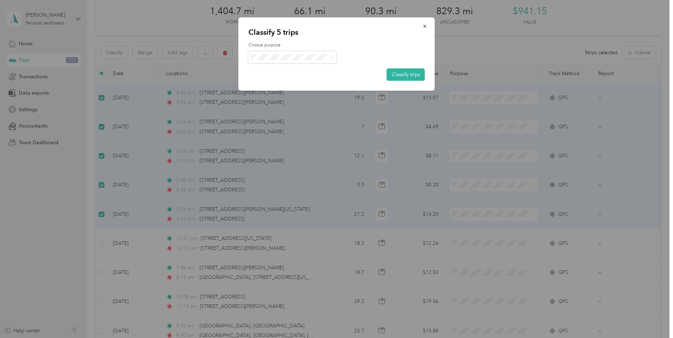
click at [332, 57] on icon at bounding box center [332, 57] width 2 height 1
click at [310, 108] on span "[PERSON_NAME]'s Garden Boutique" at bounding box center [309, 107] width 87 height 7
click at [394, 72] on button "Classify trips" at bounding box center [406, 74] width 38 height 12
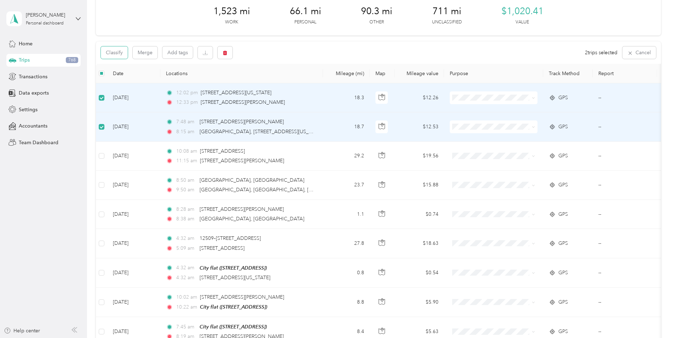
click at [121, 53] on button "Classify" at bounding box center [114, 52] width 27 height 12
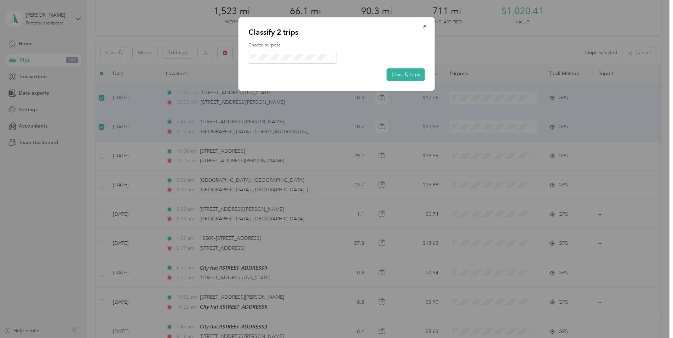
click at [332, 56] on icon at bounding box center [332, 57] width 3 height 3
click at [317, 123] on li "Growing Spaces" at bounding box center [308, 120] width 118 height 12
click at [392, 78] on button "Classify trips" at bounding box center [406, 74] width 38 height 12
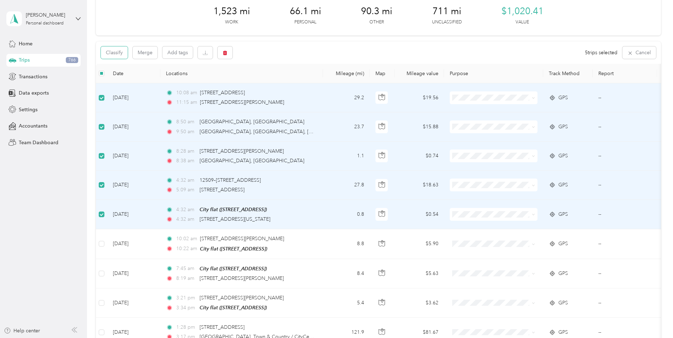
click at [107, 50] on button "Classify" at bounding box center [114, 52] width 27 height 12
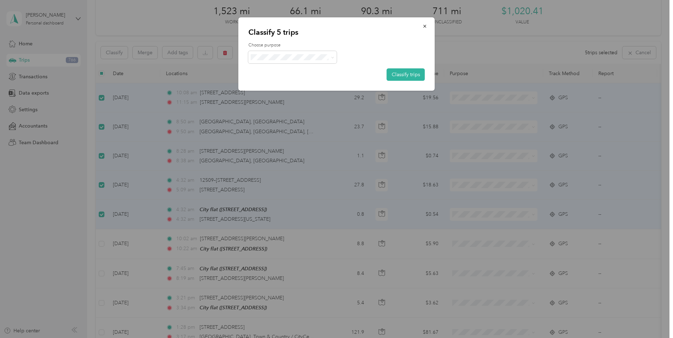
click at [334, 57] on icon at bounding box center [332, 57] width 3 height 3
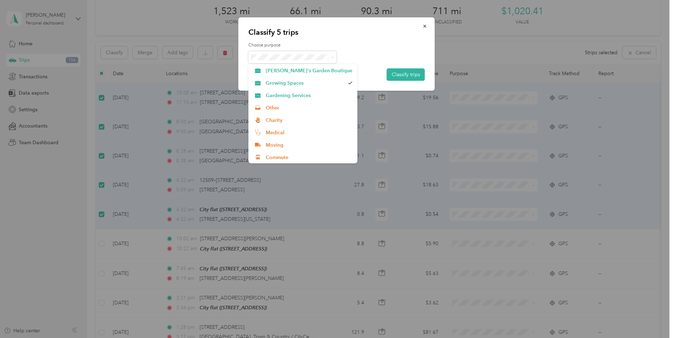
scroll to position [37, 0]
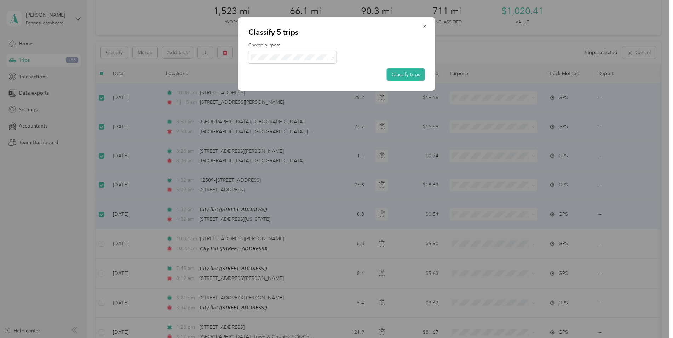
click at [304, 158] on li "Commute" at bounding box center [303, 154] width 109 height 12
click at [417, 72] on button "Classify trips" at bounding box center [406, 74] width 38 height 12
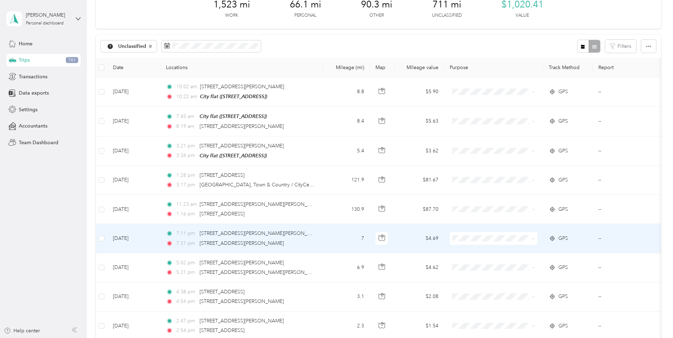
scroll to position [35, 0]
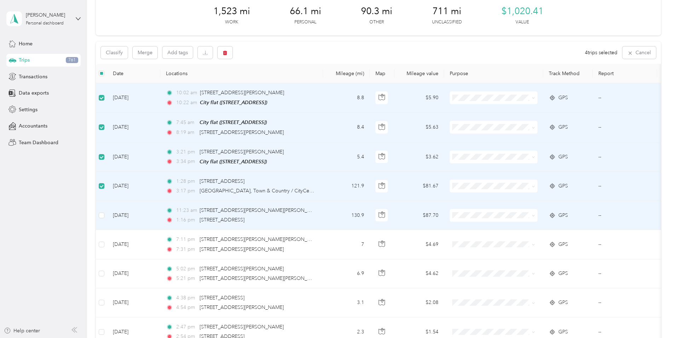
click at [98, 214] on td at bounding box center [101, 215] width 11 height 29
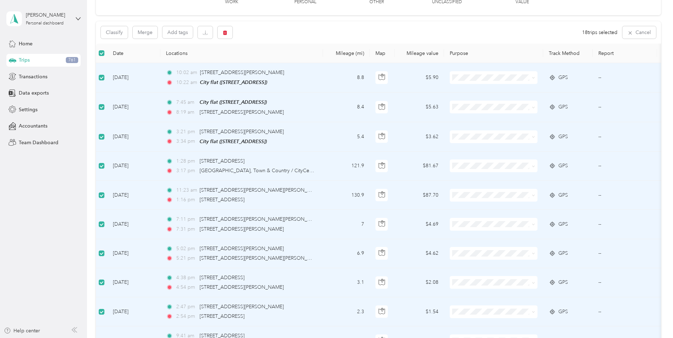
scroll to position [0, 0]
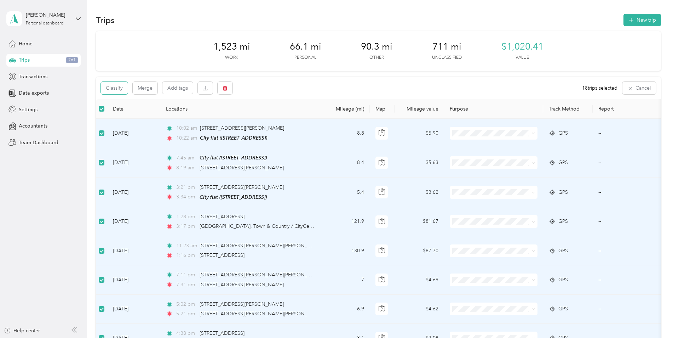
click at [109, 88] on button "Classify" at bounding box center [114, 88] width 27 height 12
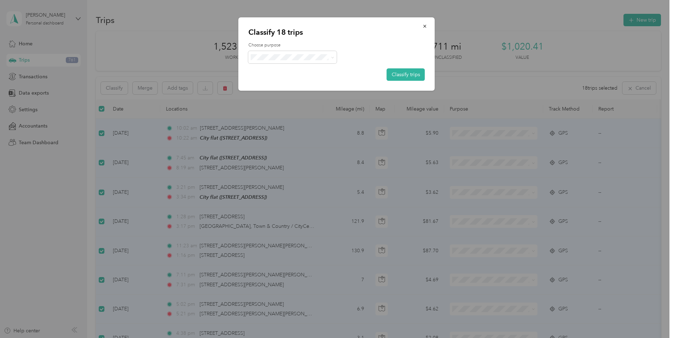
click at [333, 58] on icon at bounding box center [332, 57] width 2 height 1
click at [300, 132] on span "Gardening Services" at bounding box center [309, 132] width 87 height 7
click at [409, 70] on button "Classify trips" at bounding box center [406, 74] width 38 height 12
